Goal: Task Accomplishment & Management: Manage account settings

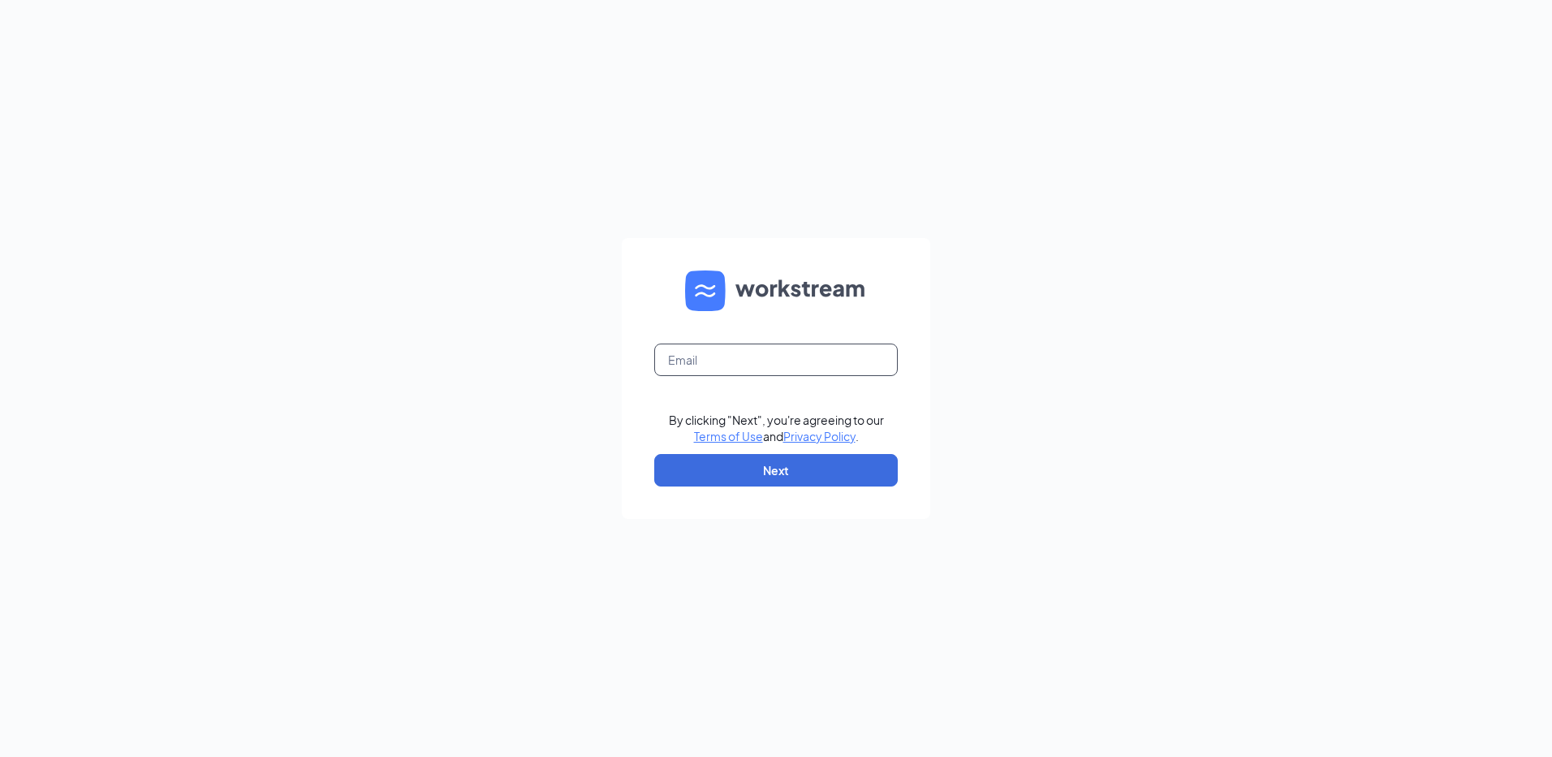
click at [707, 350] on input "text" at bounding box center [776, 359] width 244 height 32
type input "rs040941@tacobell.com"
click at [738, 473] on button "Next" at bounding box center [776, 470] width 244 height 32
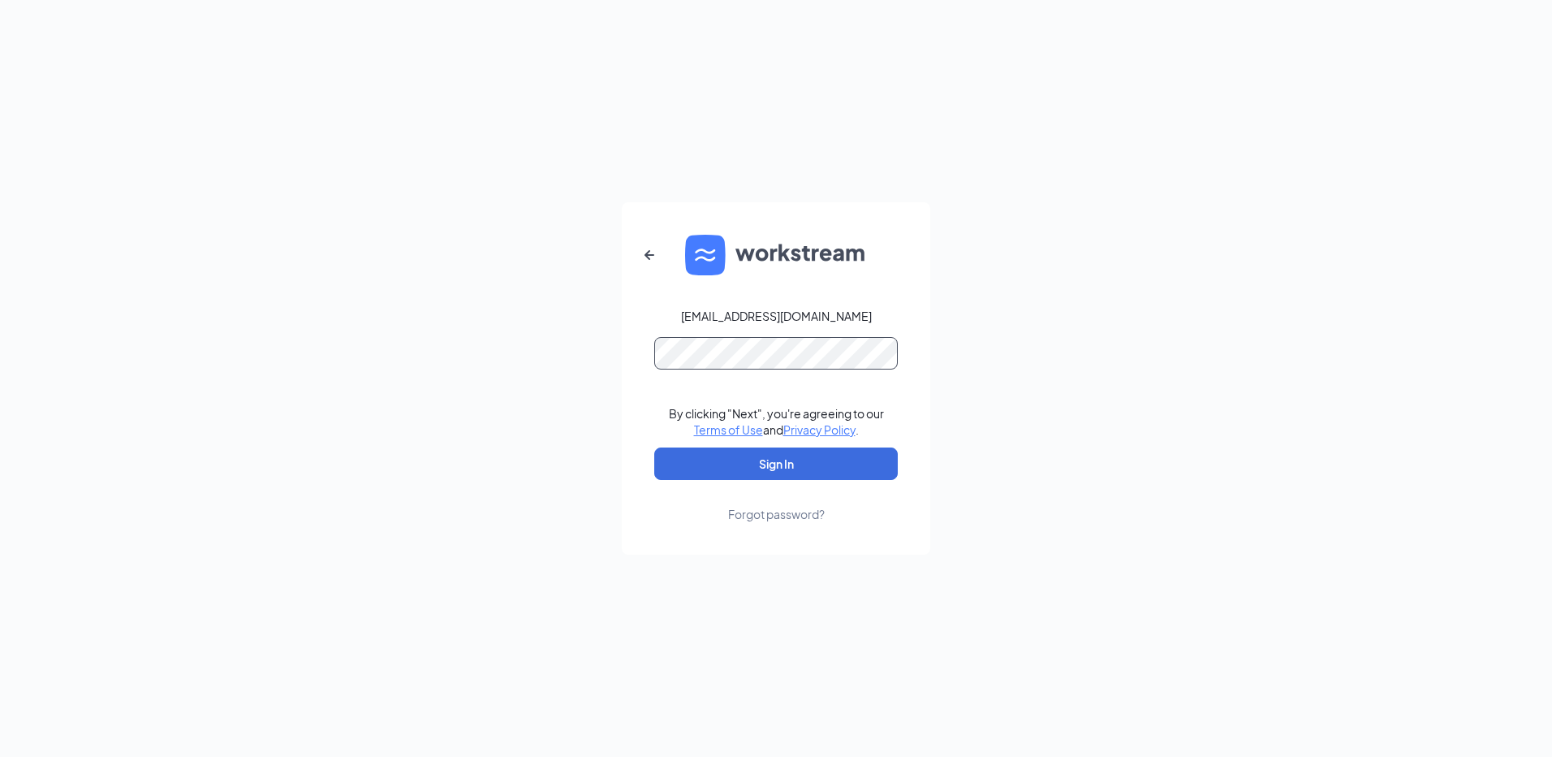
click at [654, 447] on button "Sign In" at bounding box center [776, 463] width 244 height 32
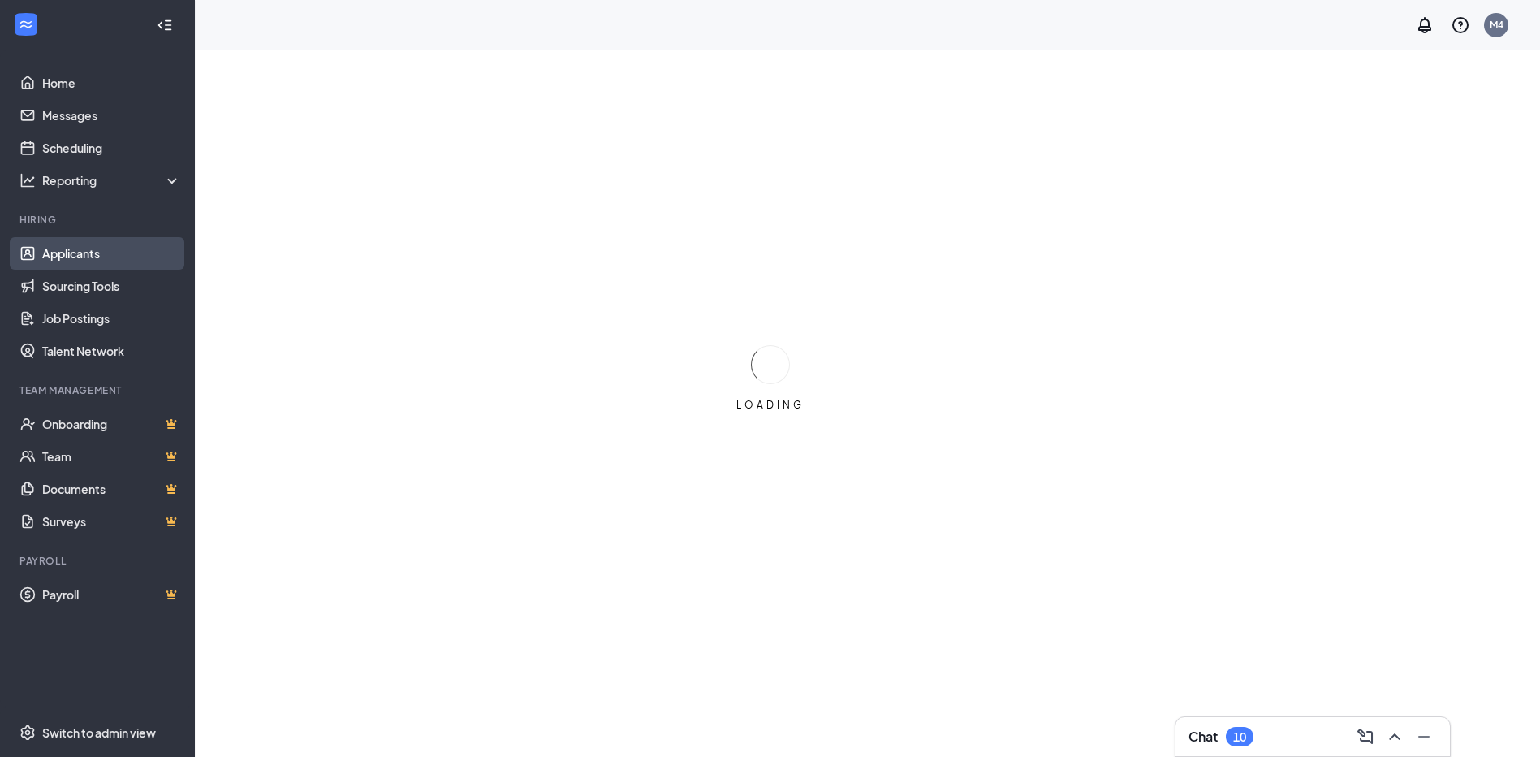
drag, startPoint x: 65, startPoint y: 244, endPoint x: 97, endPoint y: 254, distance: 33.9
click at [65, 244] on link "Applicants" at bounding box center [111, 253] width 139 height 32
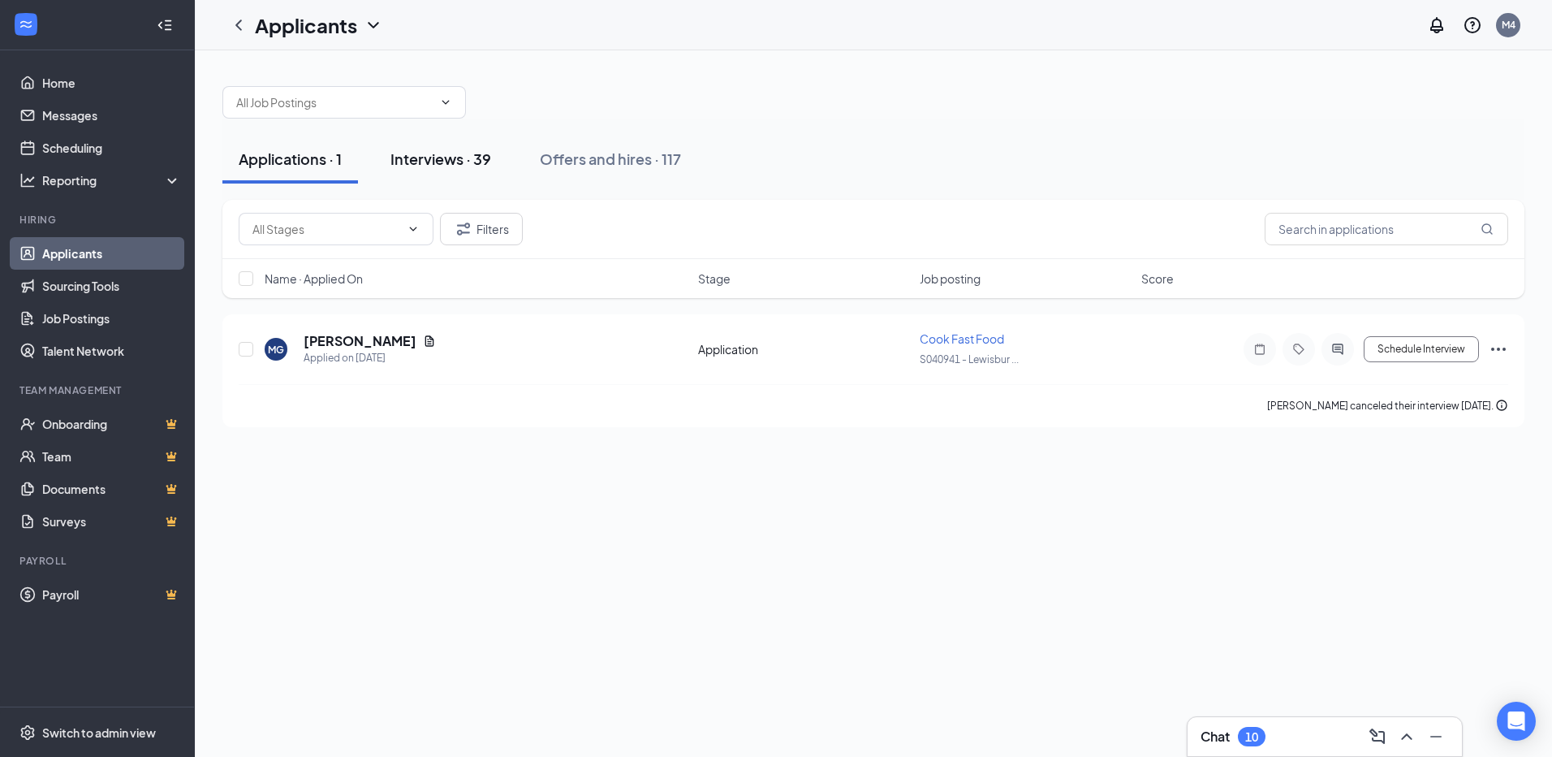
click at [435, 153] on div "Interviews · 39" at bounding box center [441, 159] width 101 height 20
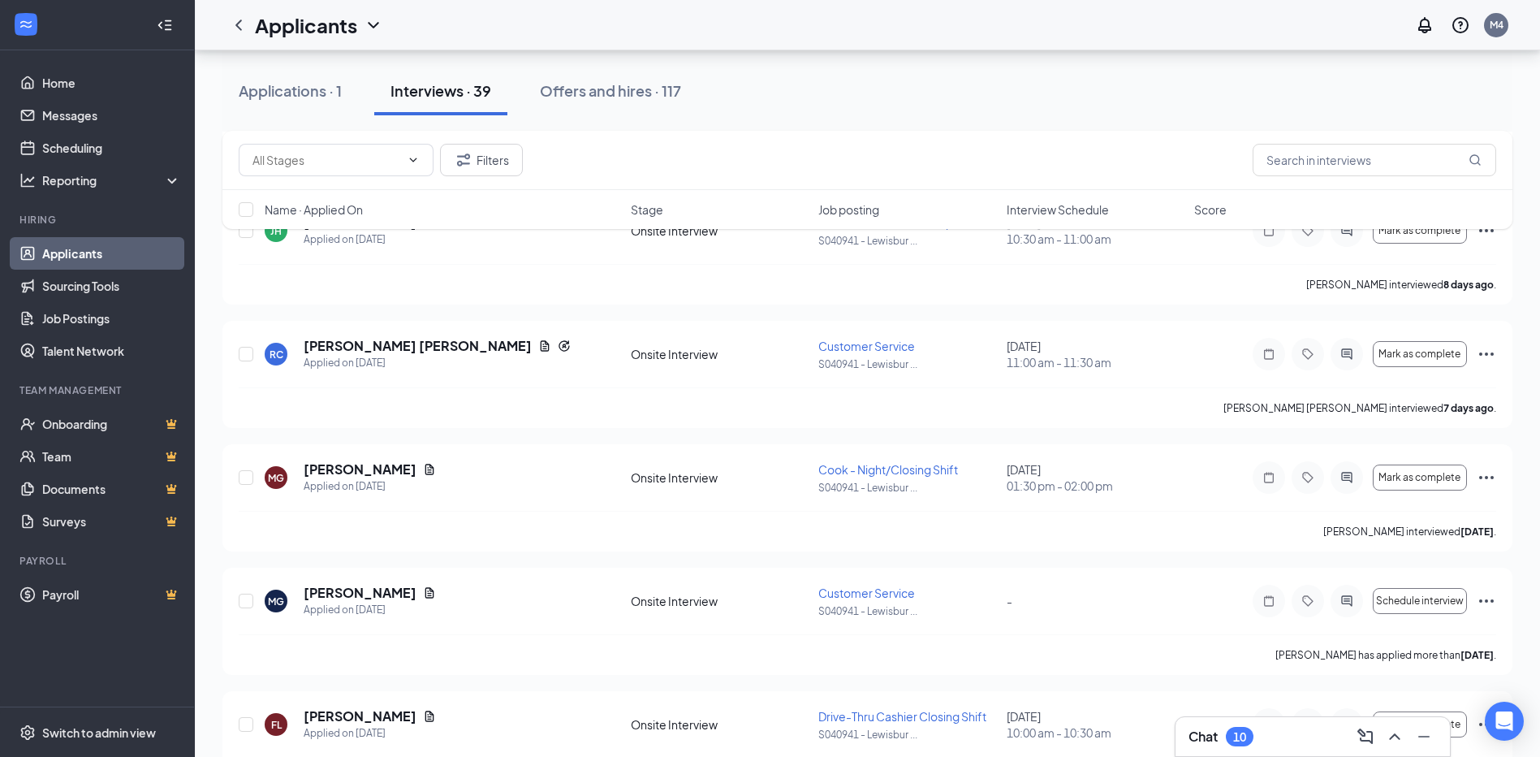
scroll to position [568, 0]
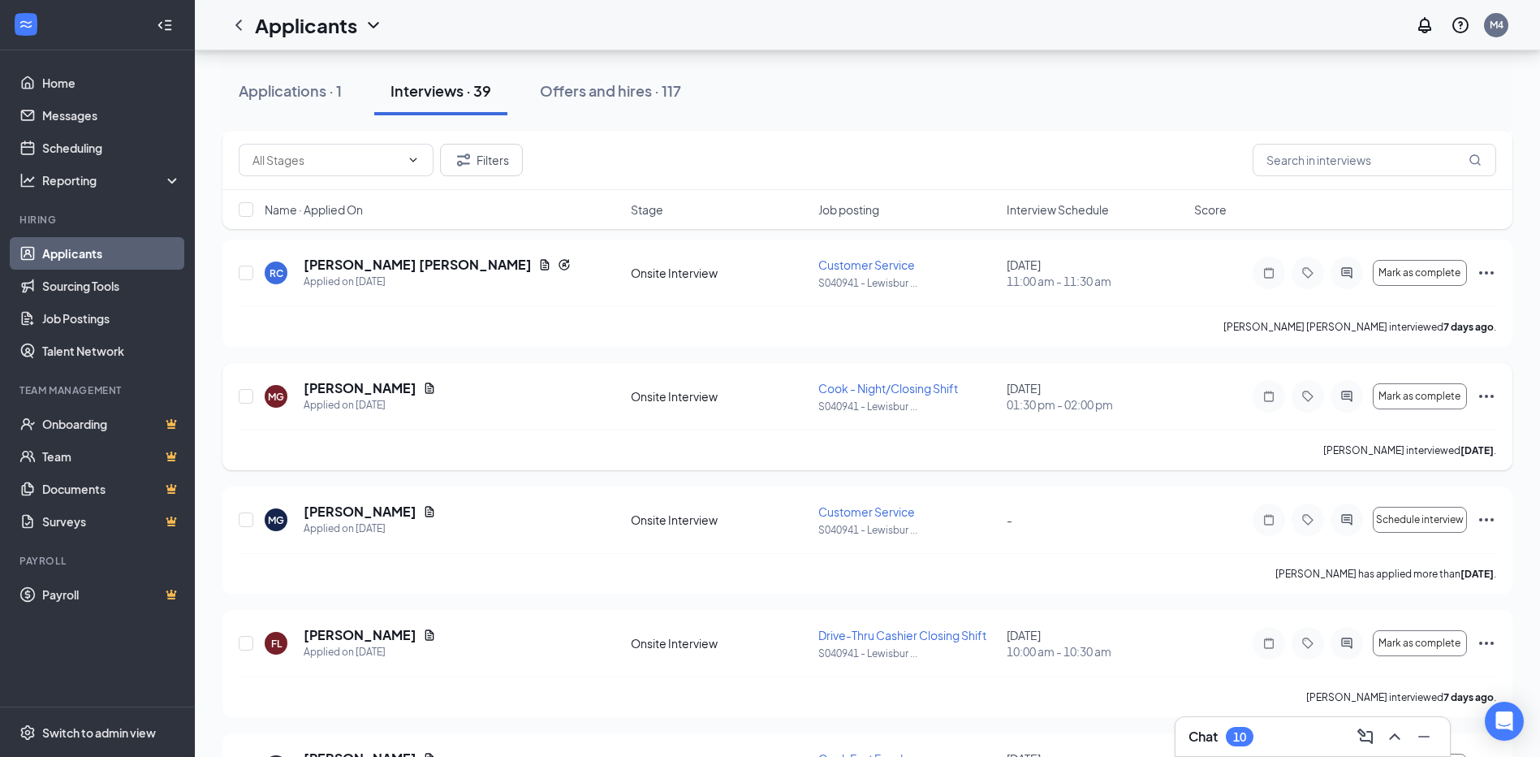
click at [931, 384] on span "Cook - Night/Closing Shift" at bounding box center [888, 388] width 140 height 15
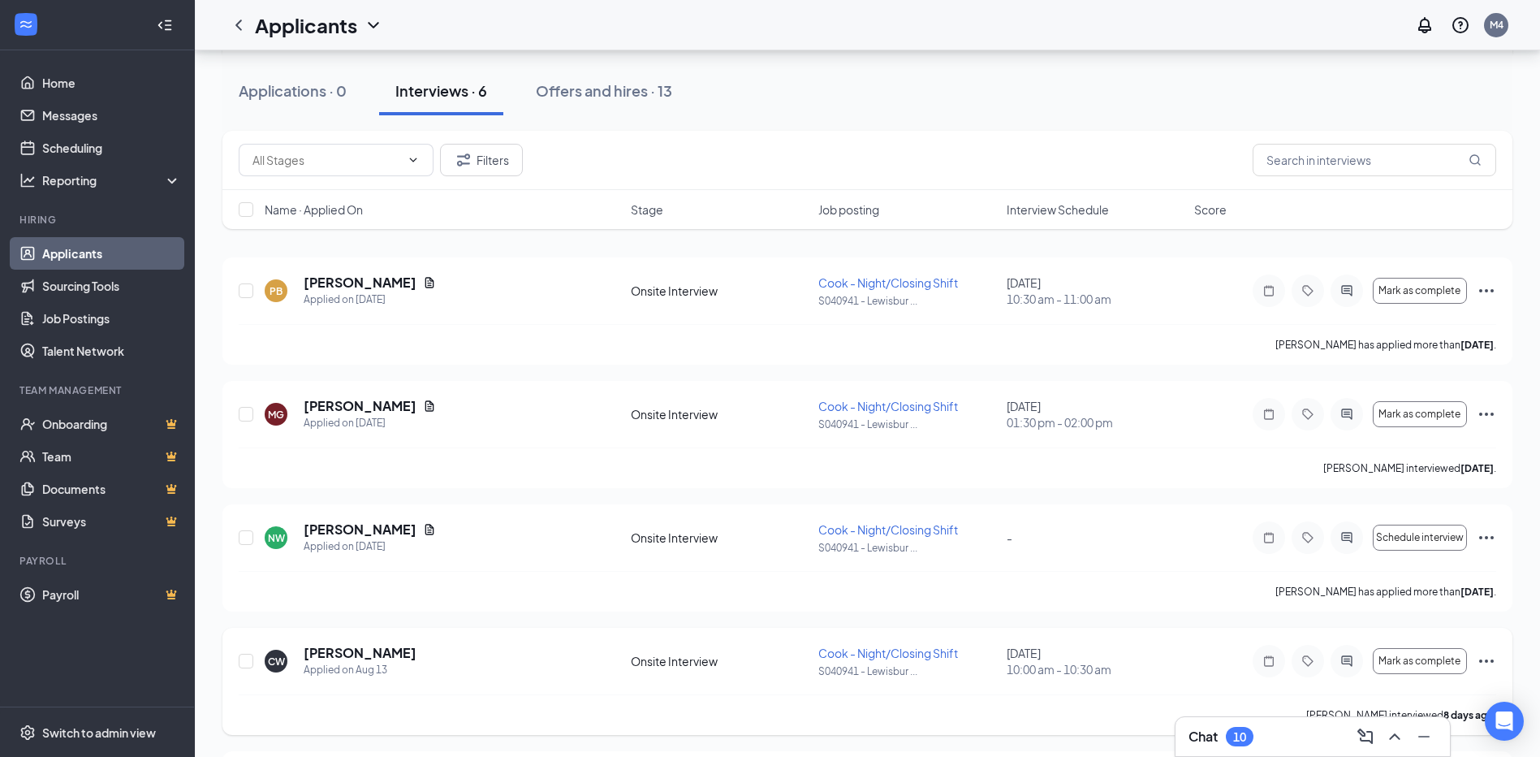
scroll to position [244, 0]
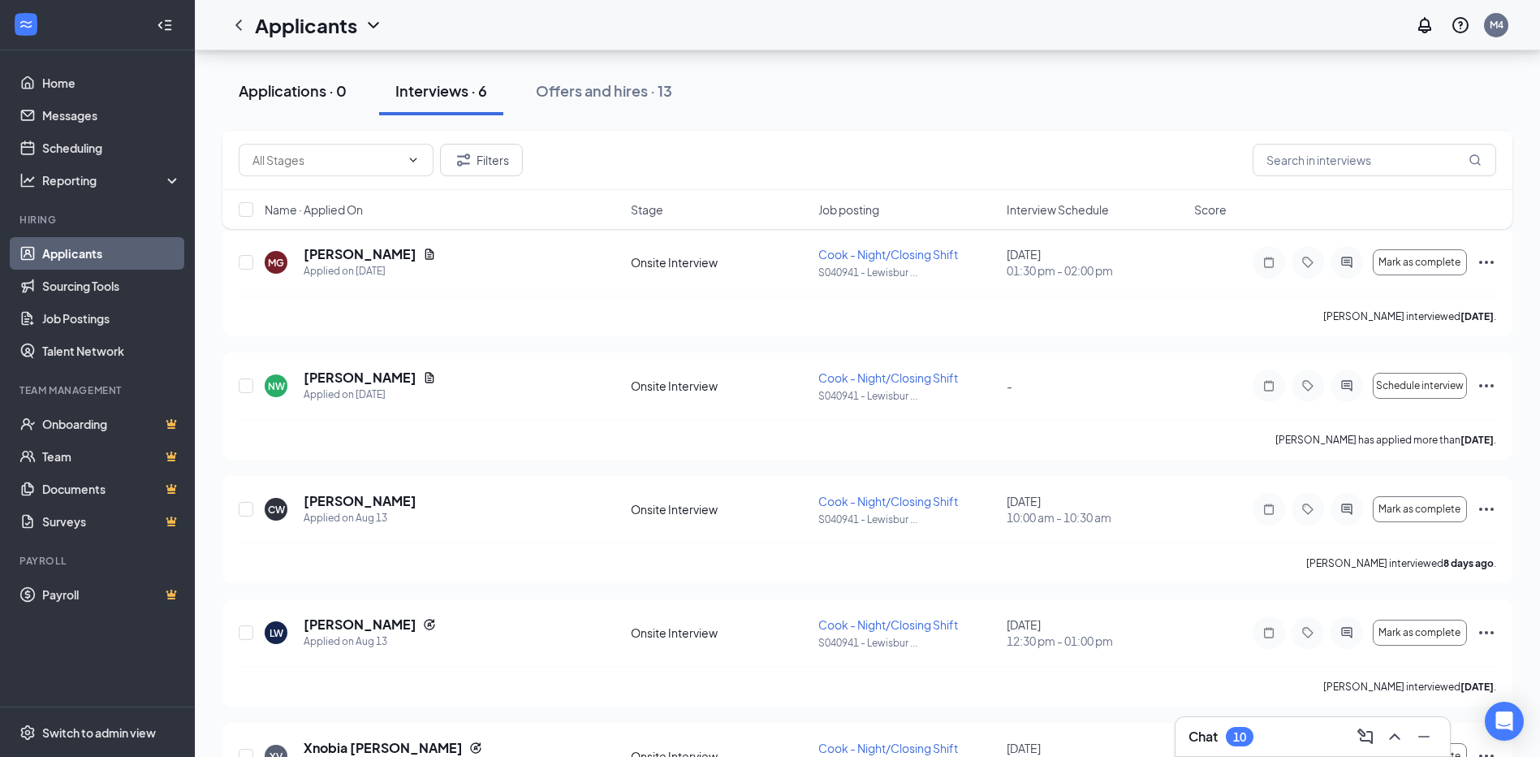
click at [308, 92] on div "Applications · 0" at bounding box center [293, 90] width 108 height 20
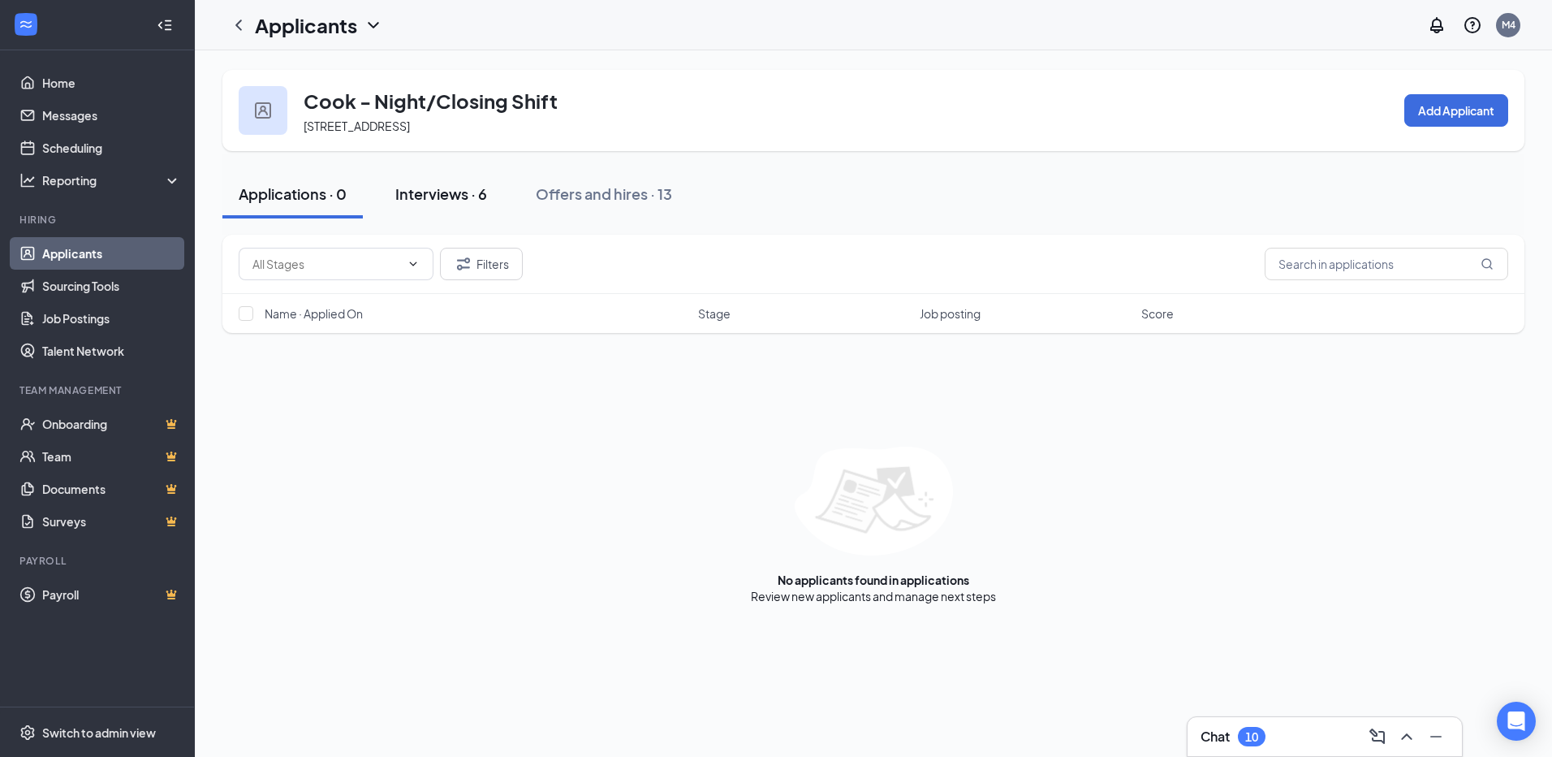
click at [460, 192] on div "Interviews · 6" at bounding box center [441, 193] width 92 height 20
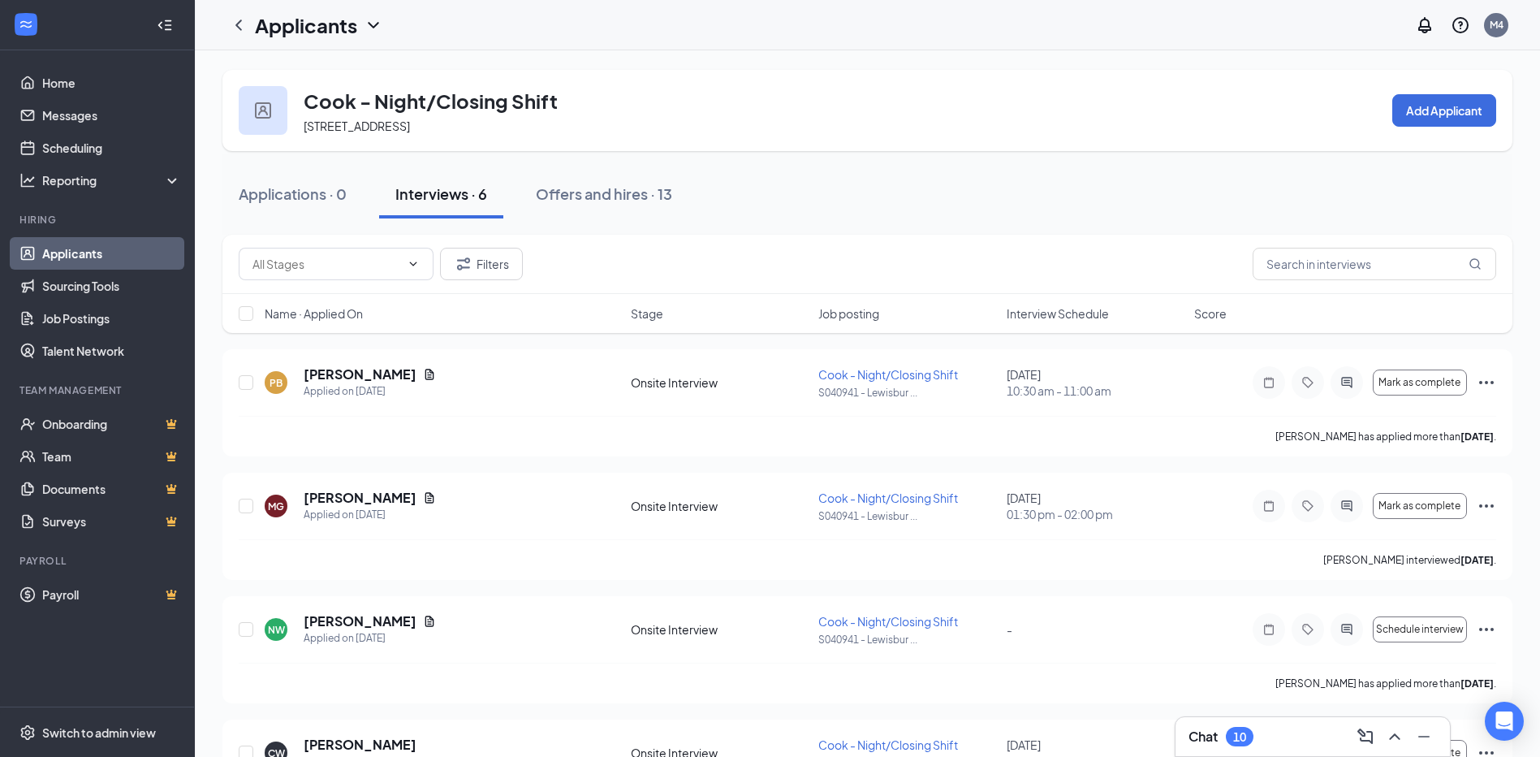
click at [460, 187] on div "Interviews · 6" at bounding box center [441, 193] width 92 height 20
click at [829, 492] on span "Cook - Night/Closing Shift" at bounding box center [888, 497] width 140 height 15
click at [830, 494] on span "Cook - Night/Closing Shift" at bounding box center [888, 497] width 140 height 15
click at [934, 497] on span "Cook - Night/Closing Shift" at bounding box center [888, 497] width 140 height 15
click at [398, 497] on h5 "[PERSON_NAME]" at bounding box center [360, 498] width 113 height 18
